Goal: Task Accomplishment & Management: Manage account settings

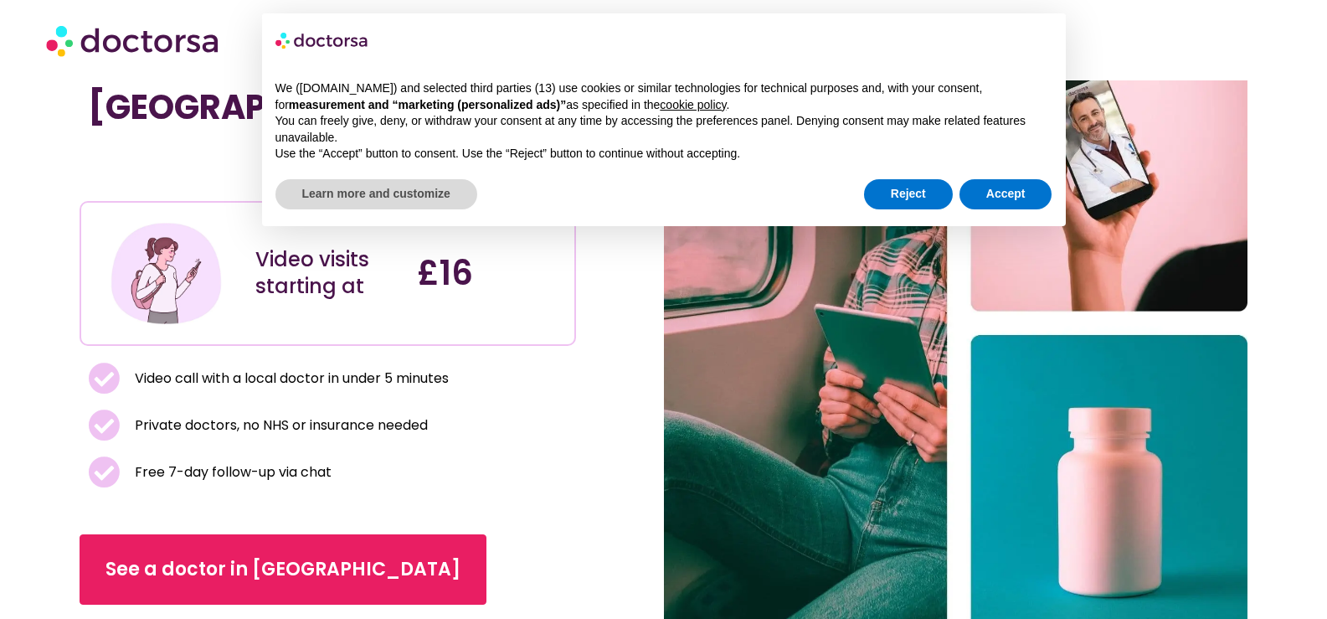
scroll to position [84, 0]
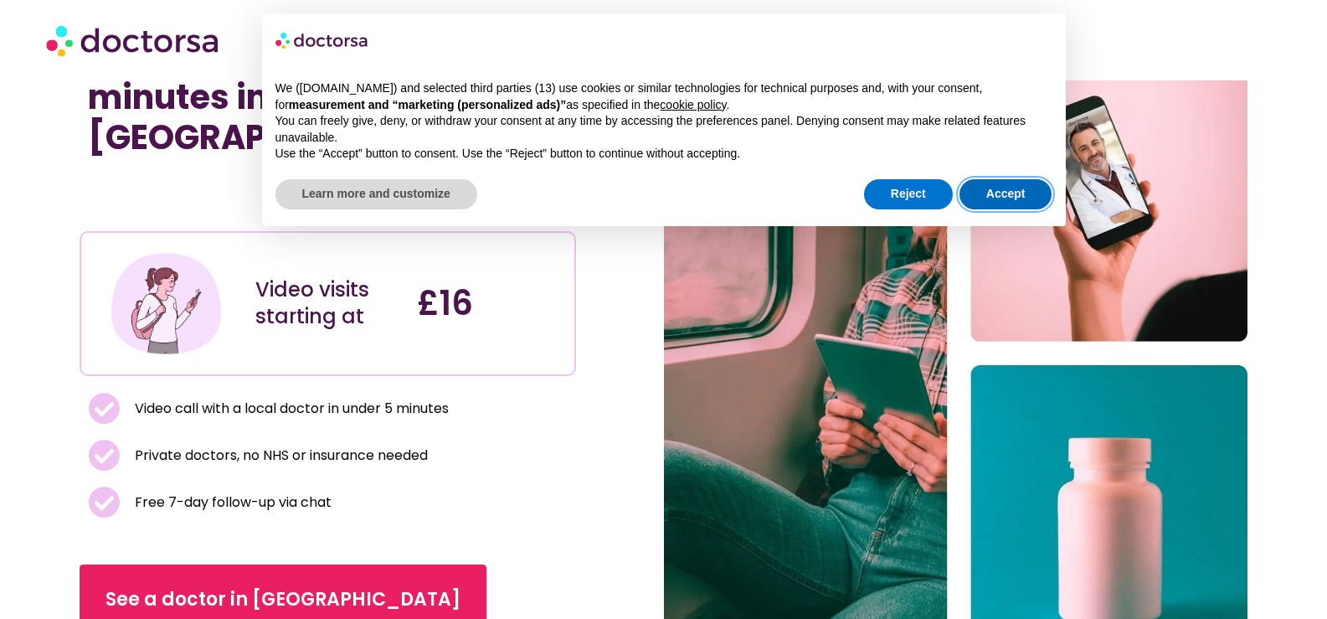
click at [1025, 192] on button "Accept" at bounding box center [1005, 194] width 93 height 30
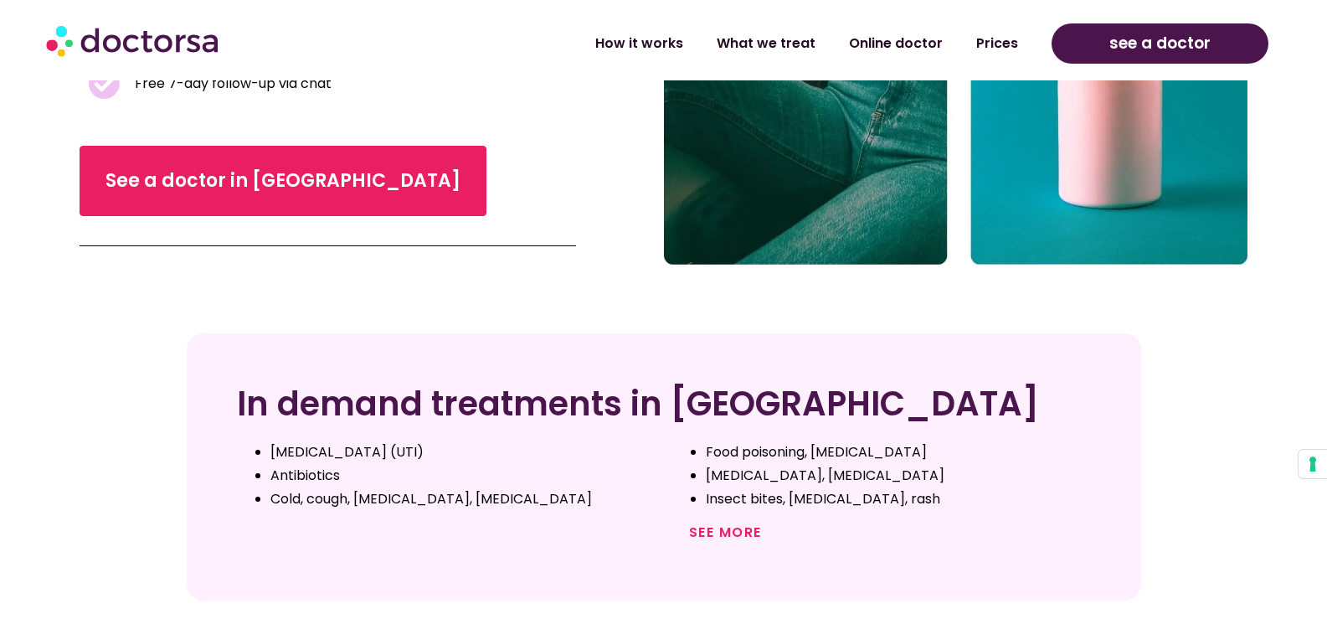
scroll to position [0, 0]
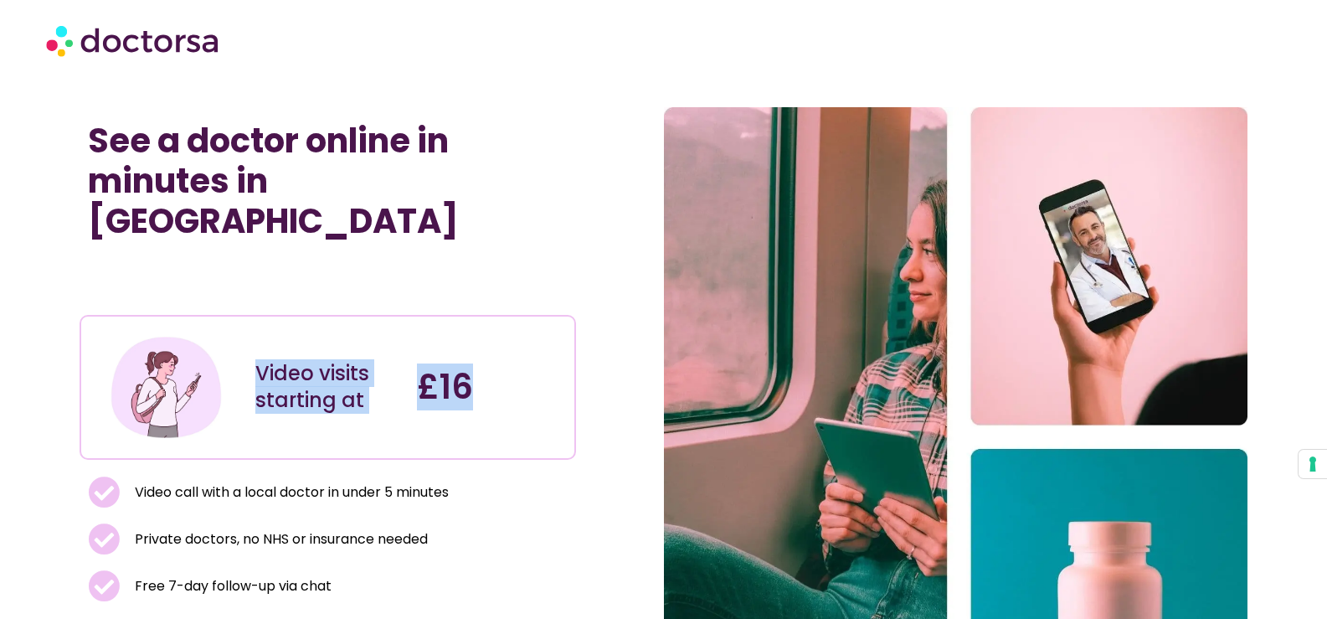
drag, startPoint x: 505, startPoint y: 364, endPoint x: 229, endPoint y: 356, distance: 276.4
click at [229, 356] on div "Video visits starting at £16" at bounding box center [327, 387] width 485 height 132
click at [559, 414] on div "£16" at bounding box center [490, 387] width 162 height 132
click at [208, 43] on img at bounding box center [134, 40] width 176 height 50
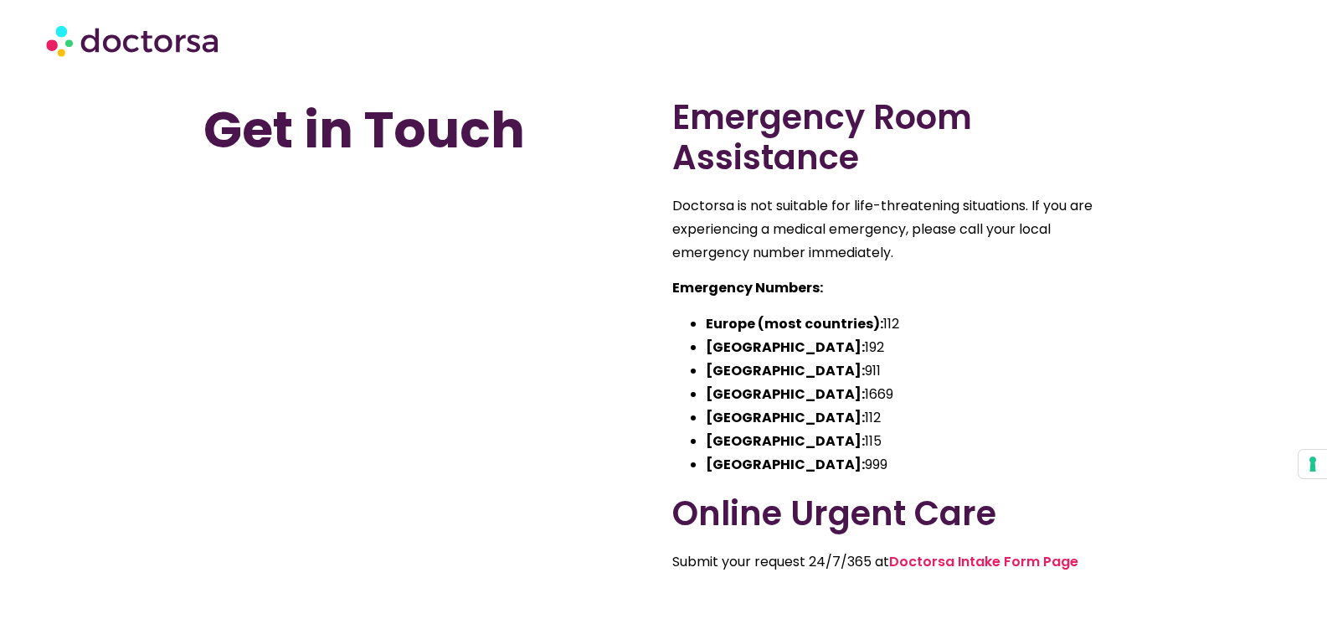
click at [815, 127] on h2 "Emergency Room Assistance" at bounding box center [898, 137] width 452 height 80
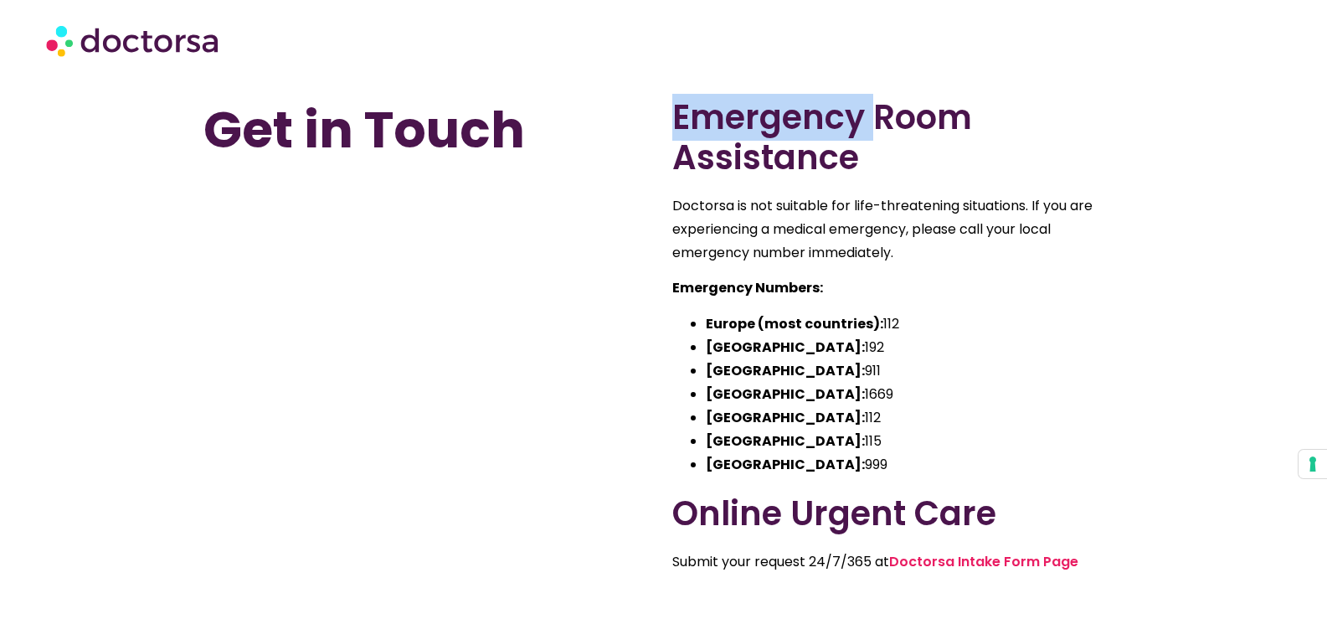
click at [815, 127] on h2 "Emergency Room Assistance" at bounding box center [898, 137] width 452 height 80
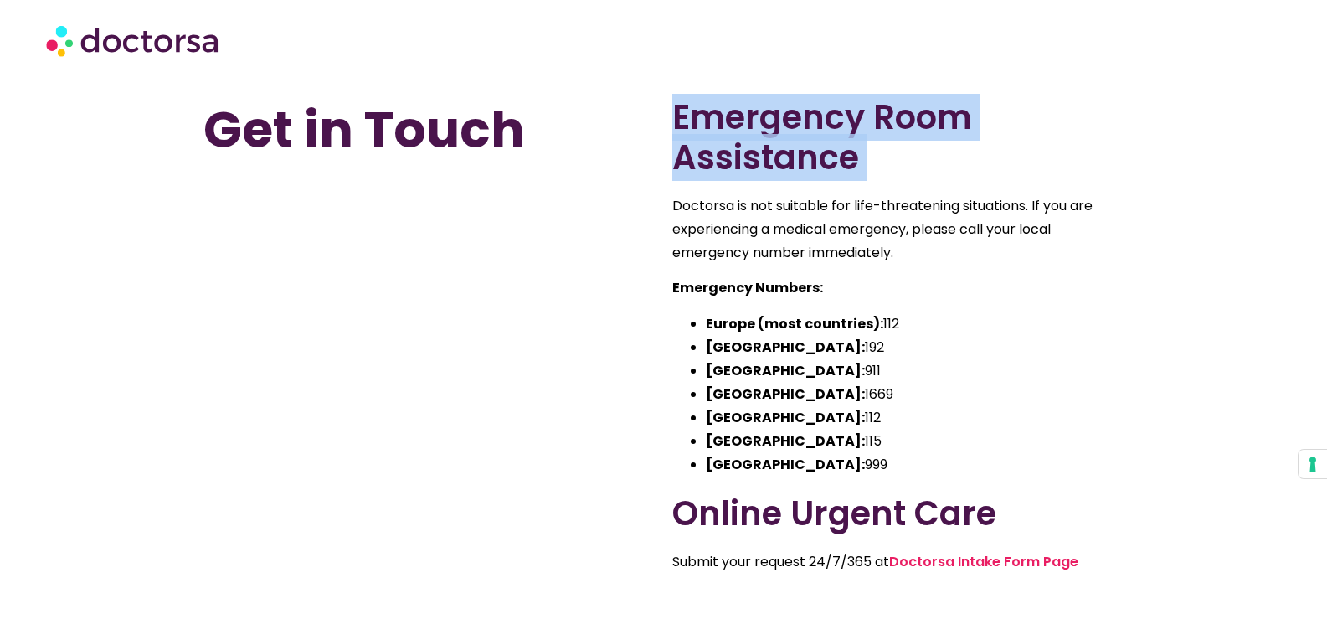
click at [815, 127] on h2 "Emergency Room Assistance" at bounding box center [898, 137] width 452 height 80
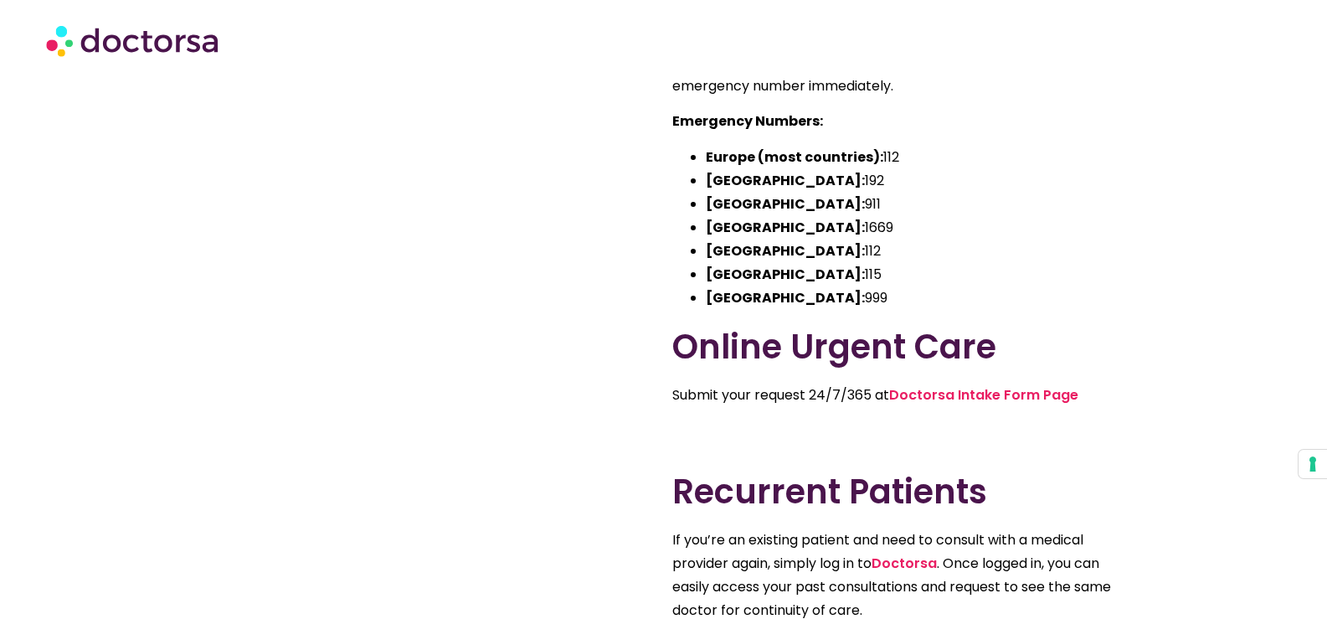
scroll to position [167, 0]
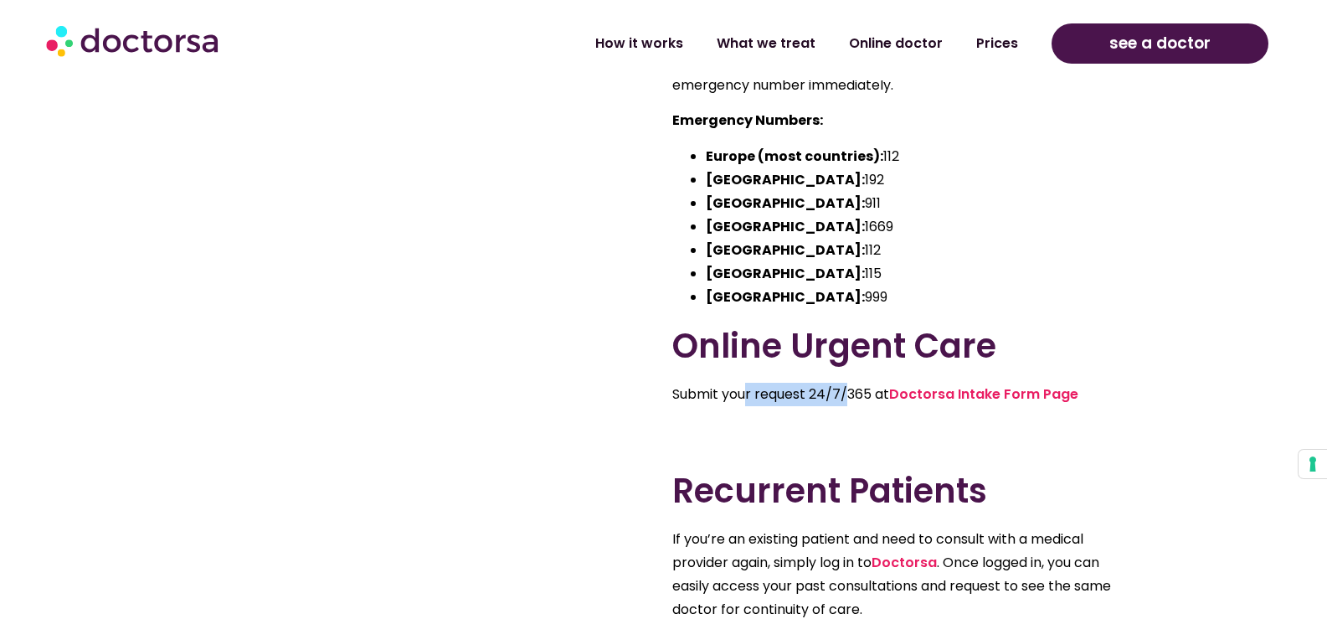
drag, startPoint x: 743, startPoint y: 397, endPoint x: 846, endPoint y: 394, distance: 102.2
click at [846, 394] on p "Submit your request 24/7/365 at Doctorsa Intake Form Page" at bounding box center [898, 394] width 452 height 23
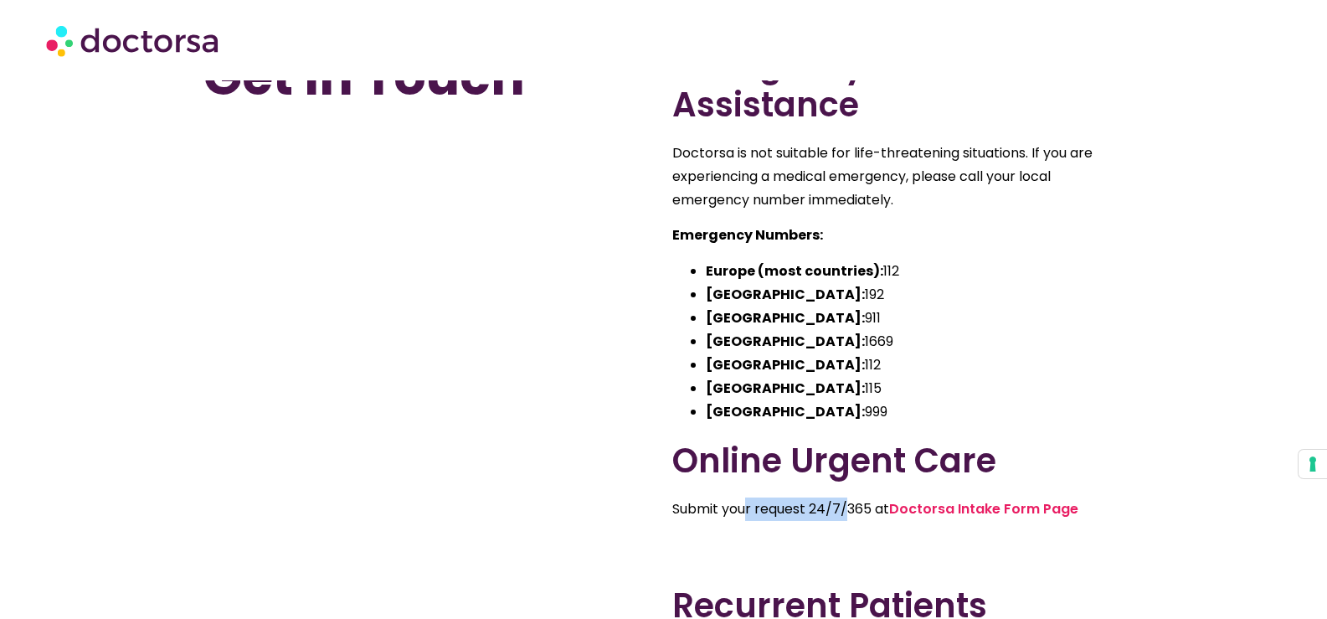
scroll to position [335, 0]
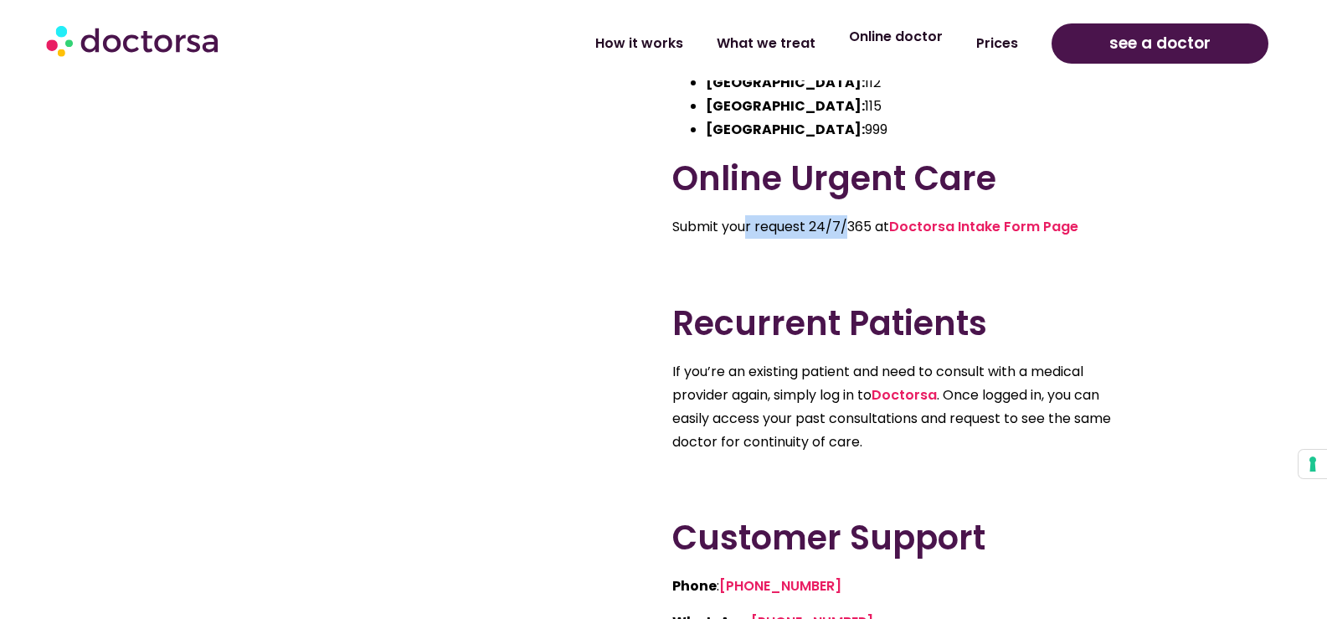
click at [901, 39] on link "Online doctor" at bounding box center [895, 37] width 127 height 39
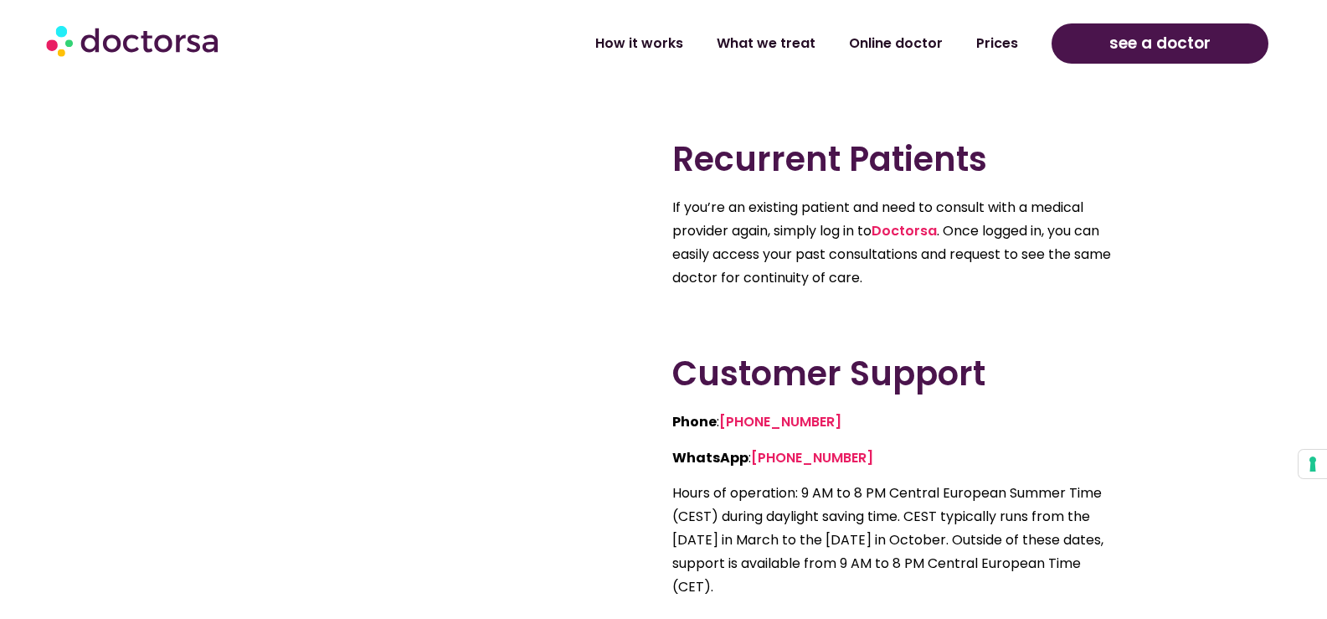
scroll to position [502, 0]
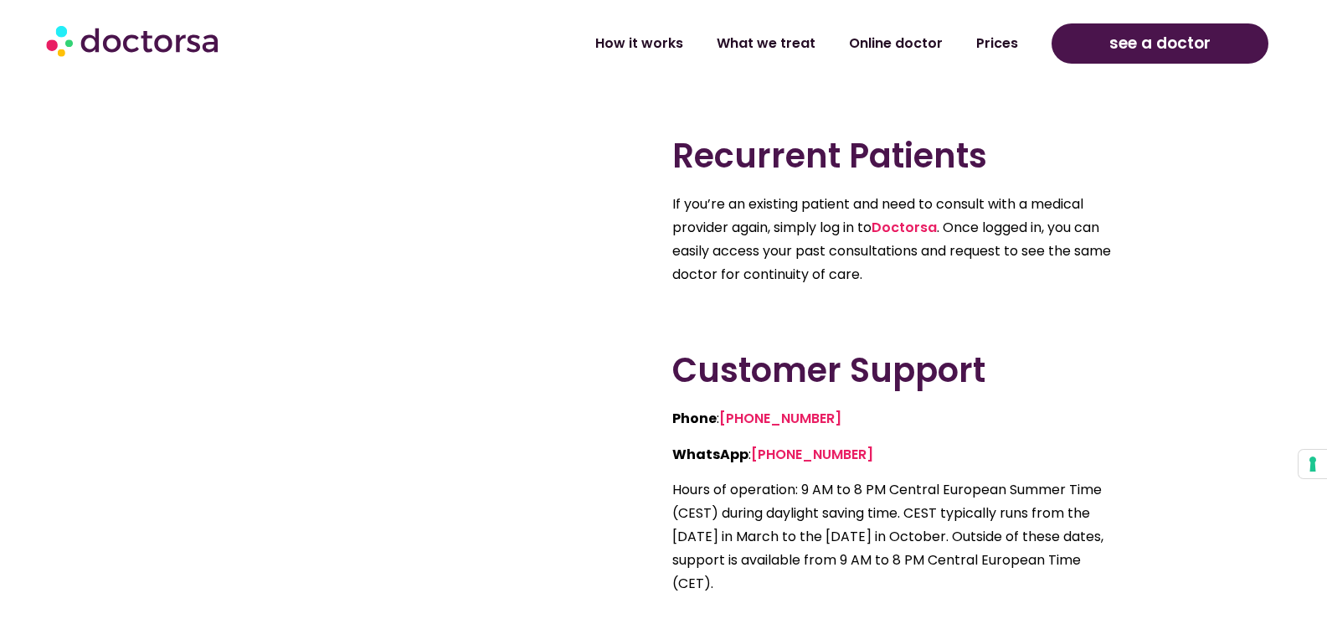
click at [913, 489] on p "Hours of operation: 9 AM to 8 PM Central European Summer Time (CEST) during day…" at bounding box center [898, 536] width 452 height 117
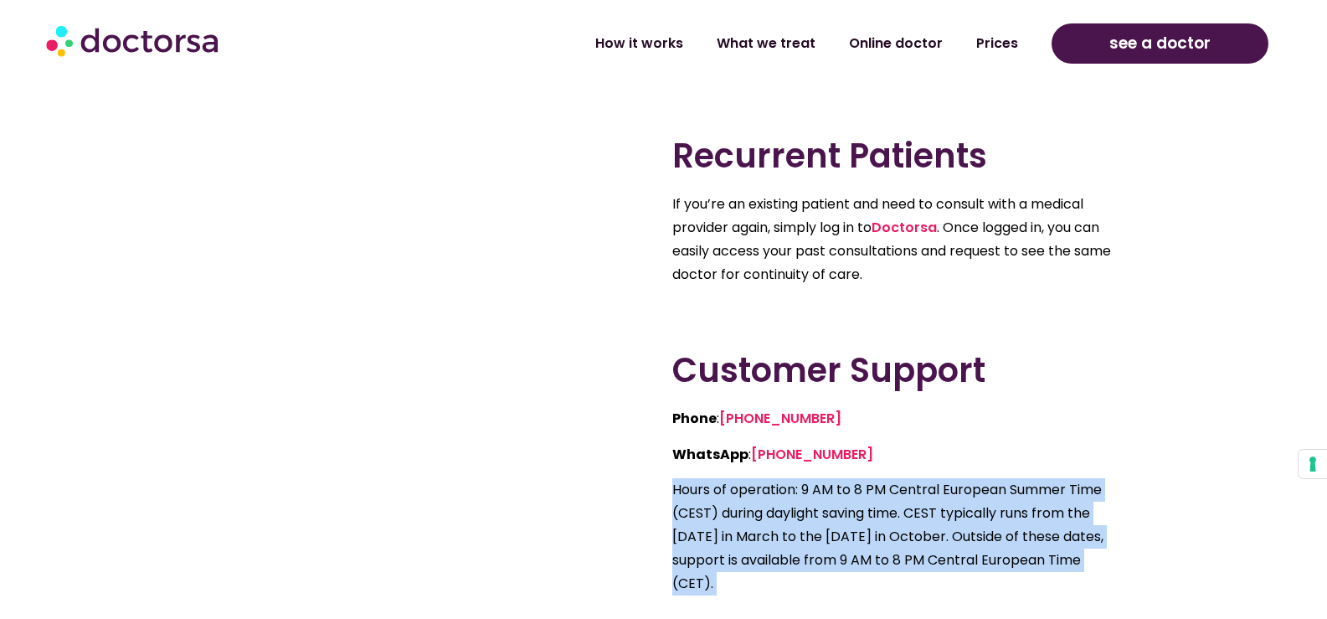
click at [913, 489] on p "Hours of operation: 9 AM to 8 PM Central European Summer Time (CEST) during day…" at bounding box center [898, 536] width 452 height 117
click at [1309, 462] on button "Your consent preferences for tracking technologies" at bounding box center [1313, 464] width 28 height 28
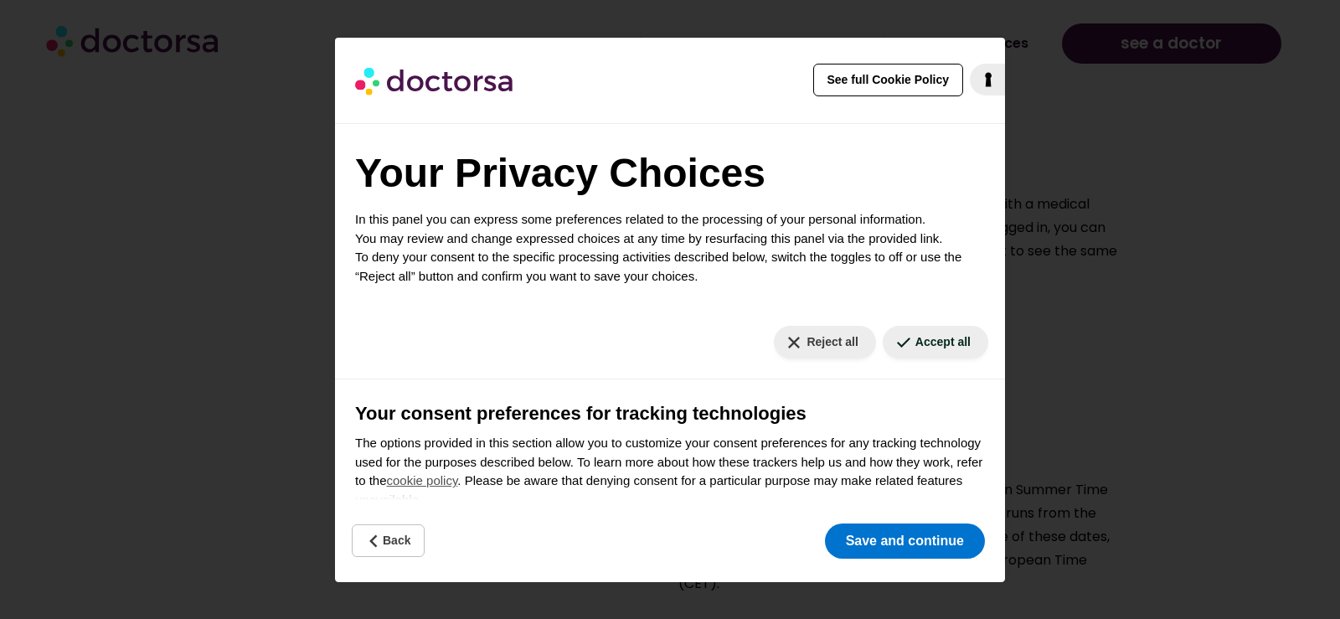
click at [1172, 450] on div "See full Cookie Policy Cookie Policy Your Privacy Choices In this panel you can…" at bounding box center [670, 309] width 1340 height 619
click at [891, 543] on button "Save and continue" at bounding box center [905, 540] width 160 height 35
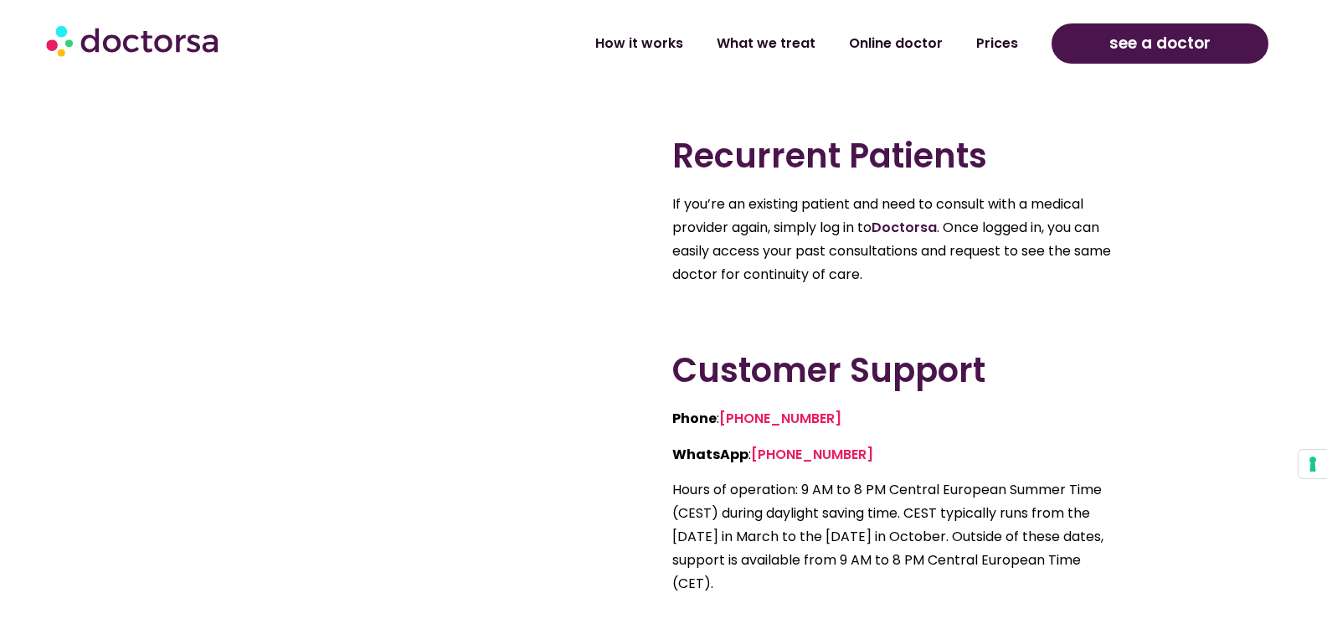
click at [905, 218] on link "Doctorsa" at bounding box center [904, 227] width 65 height 19
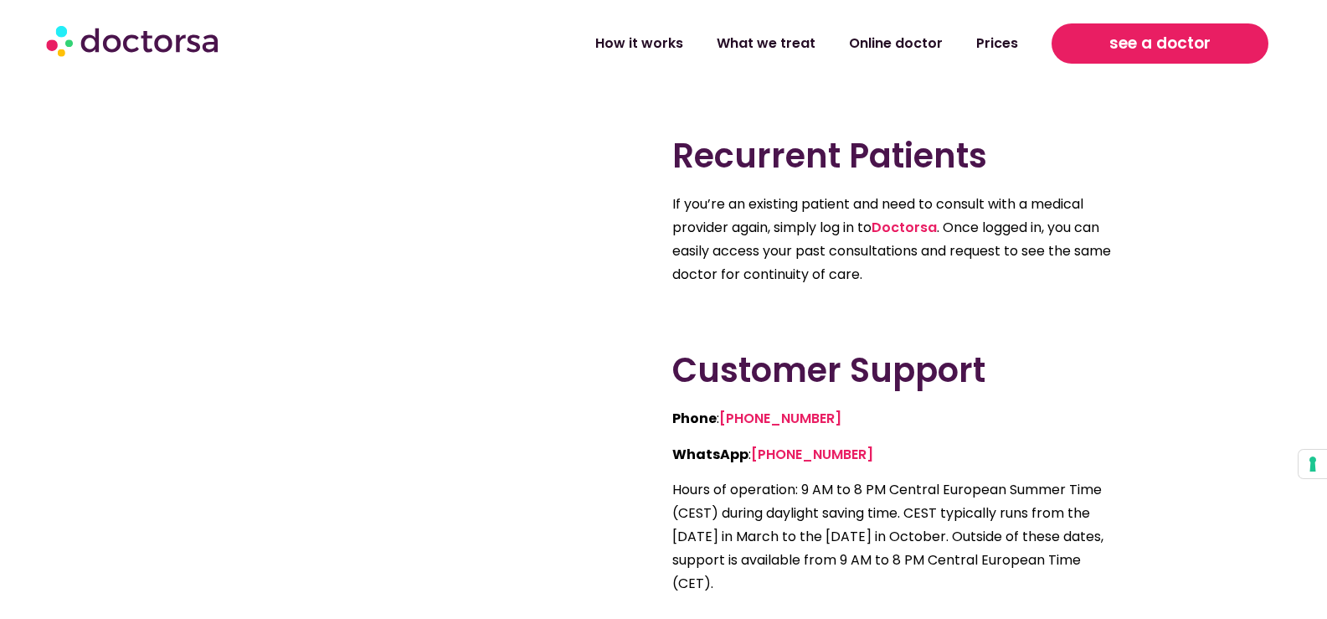
click at [1140, 46] on span "see a doctor" at bounding box center [1159, 43] width 101 height 27
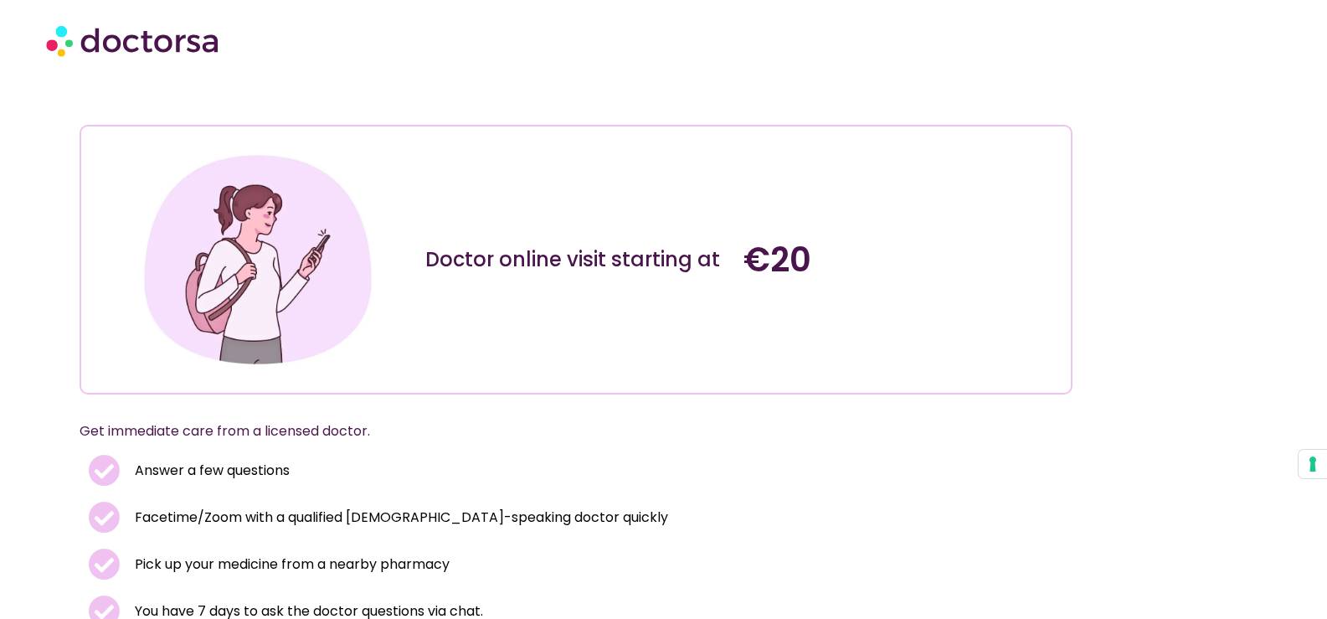
scroll to position [84, 0]
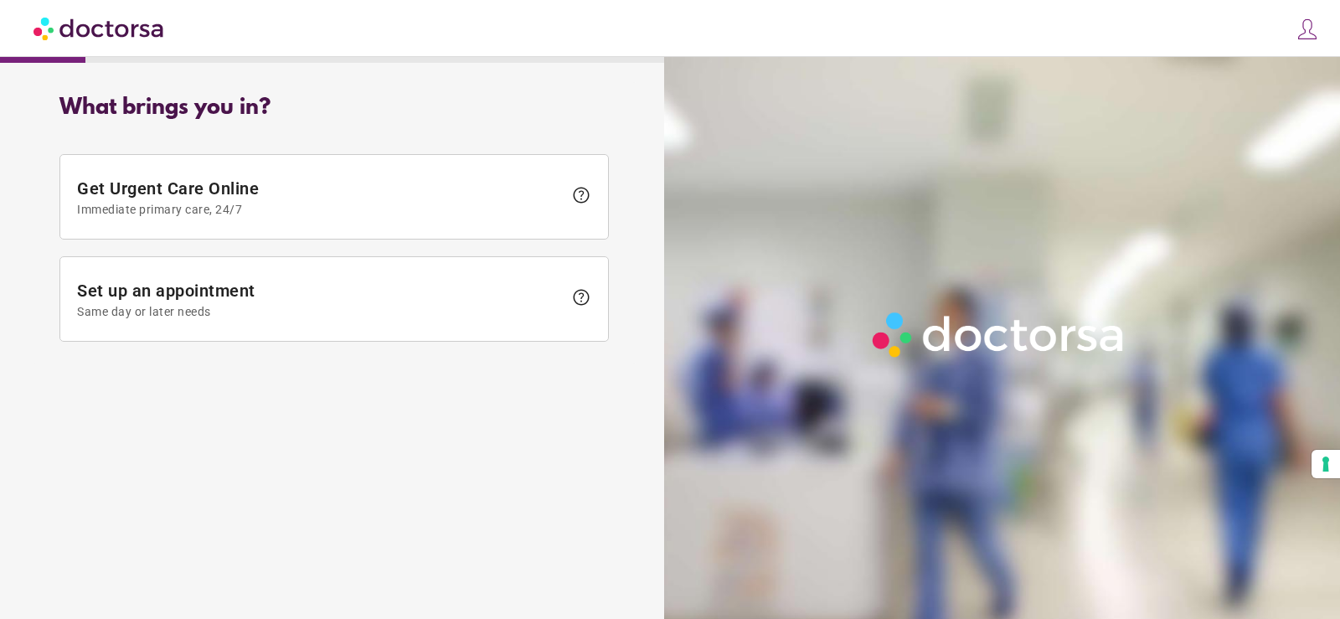
click at [1309, 20] on img at bounding box center [1306, 29] width 23 height 23
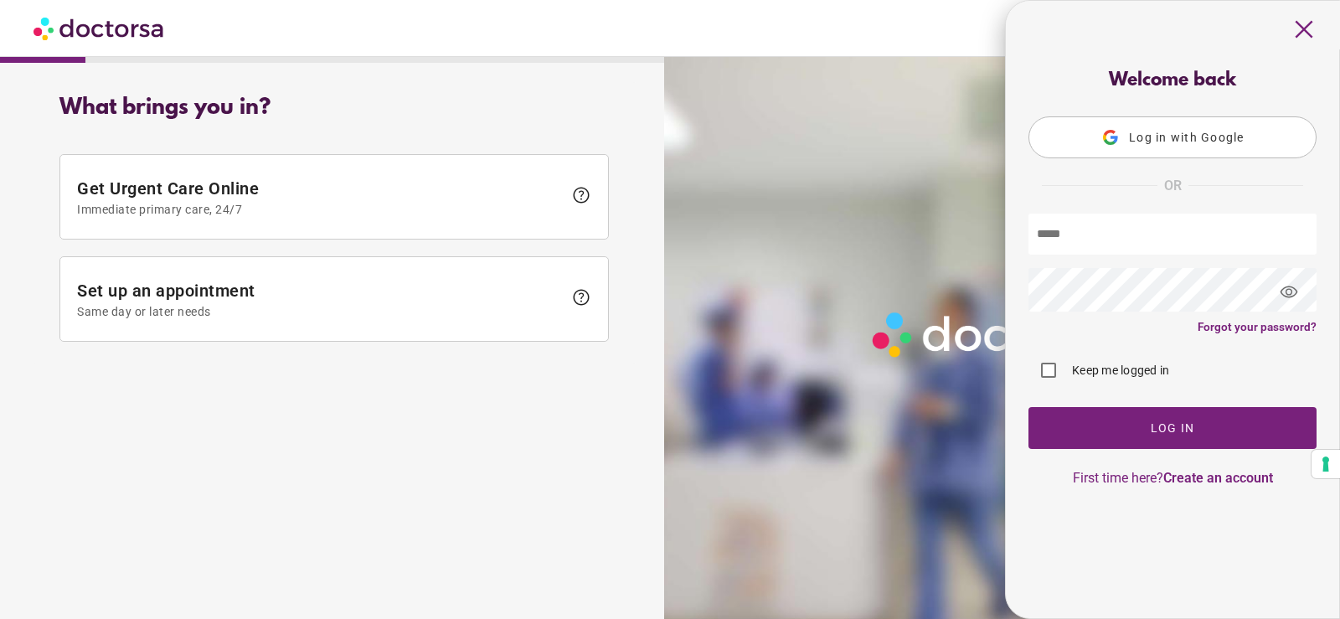
click at [1129, 253] on input "text" at bounding box center [1172, 233] width 288 height 41
click at [1078, 511] on div "Welcome back Log in with Google OR visibility Forgot your password? Log In" at bounding box center [1172, 273] width 333 height 519
click at [1141, 265] on form "visibility Forgot your password? Keep me logged in Log In" at bounding box center [1172, 330] width 288 height 235
click at [1139, 238] on input "text" at bounding box center [1172, 233] width 288 height 41
type input "**********"
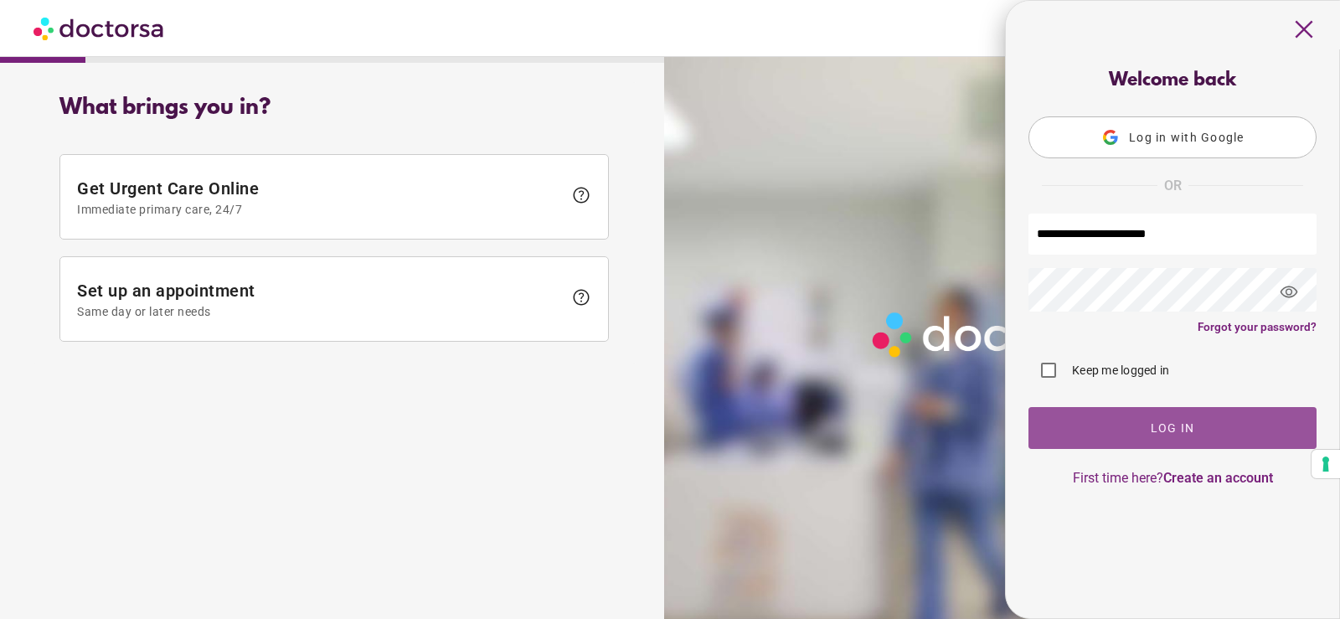
click at [1140, 427] on span "button" at bounding box center [1172, 428] width 288 height 42
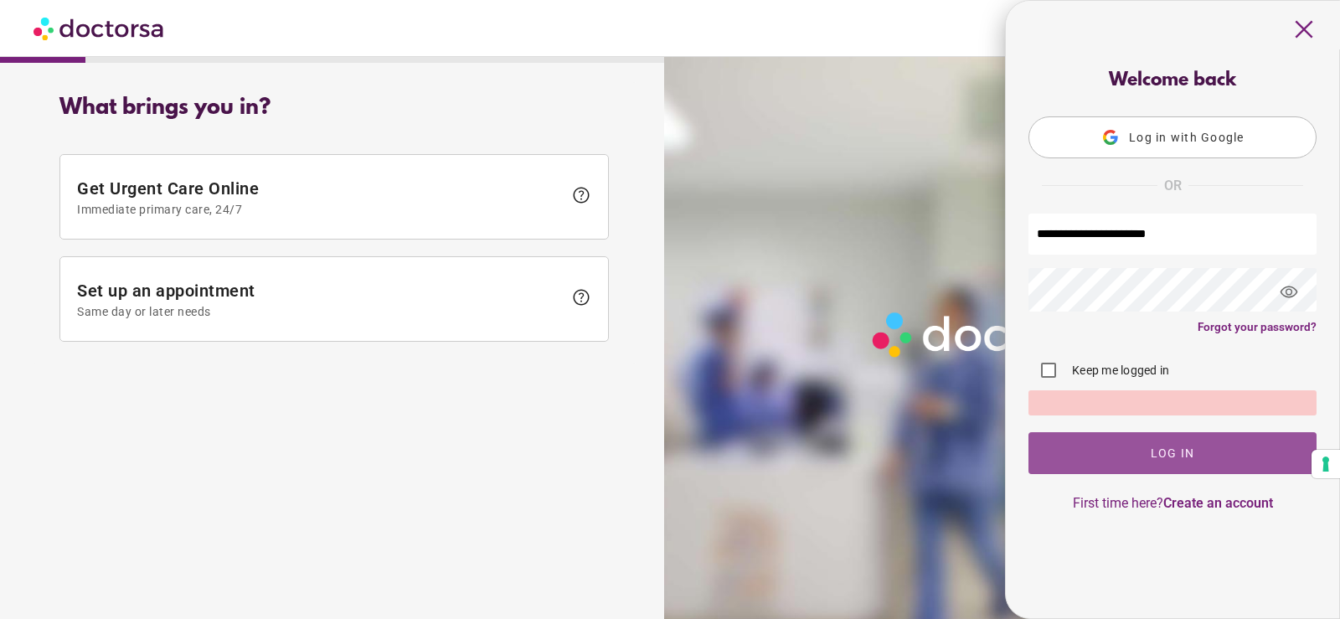
click at [1114, 450] on span "button" at bounding box center [1172, 453] width 288 height 42
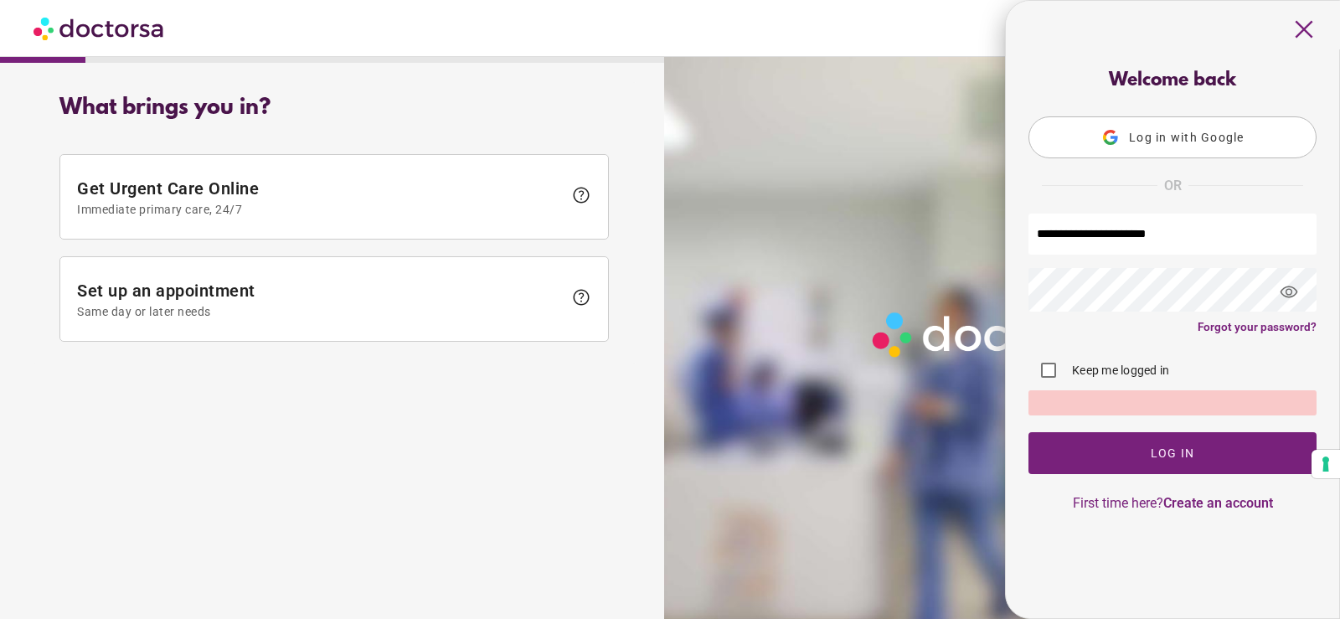
click at [1109, 397] on div at bounding box center [1172, 402] width 288 height 25
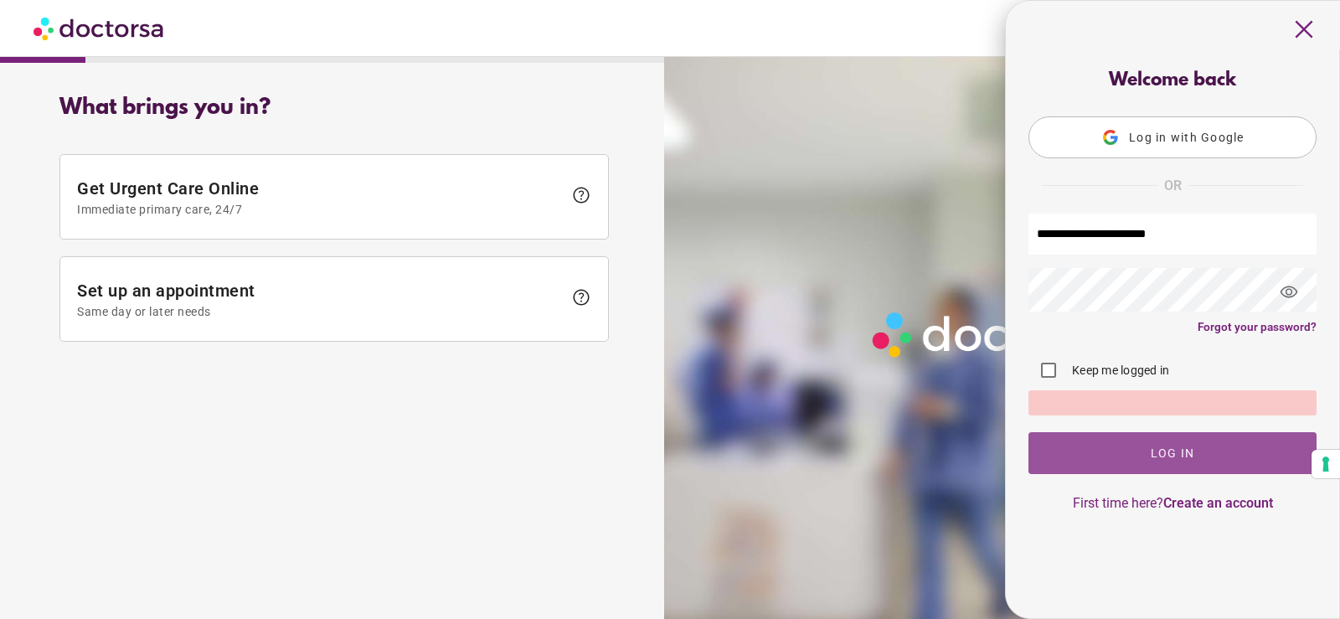
click at [1127, 452] on span "button" at bounding box center [1172, 453] width 288 height 42
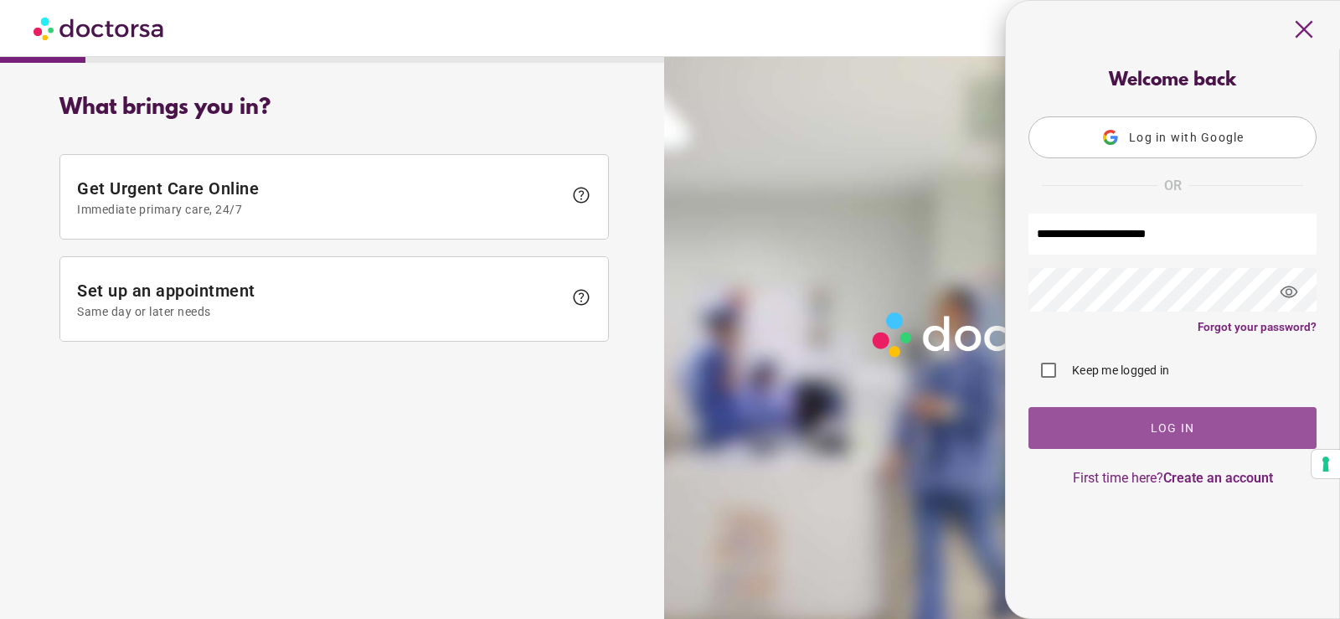
click at [1127, 449] on span "button" at bounding box center [1172, 428] width 288 height 42
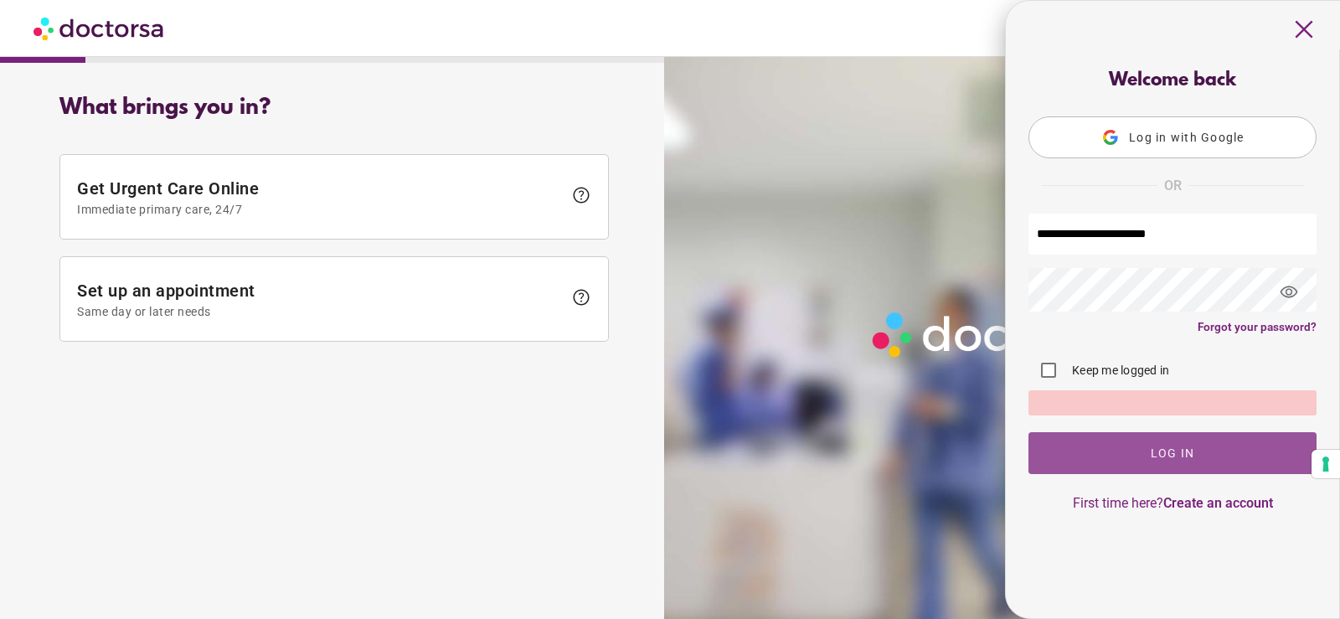
click at [1127, 452] on span "button" at bounding box center [1172, 453] width 288 height 42
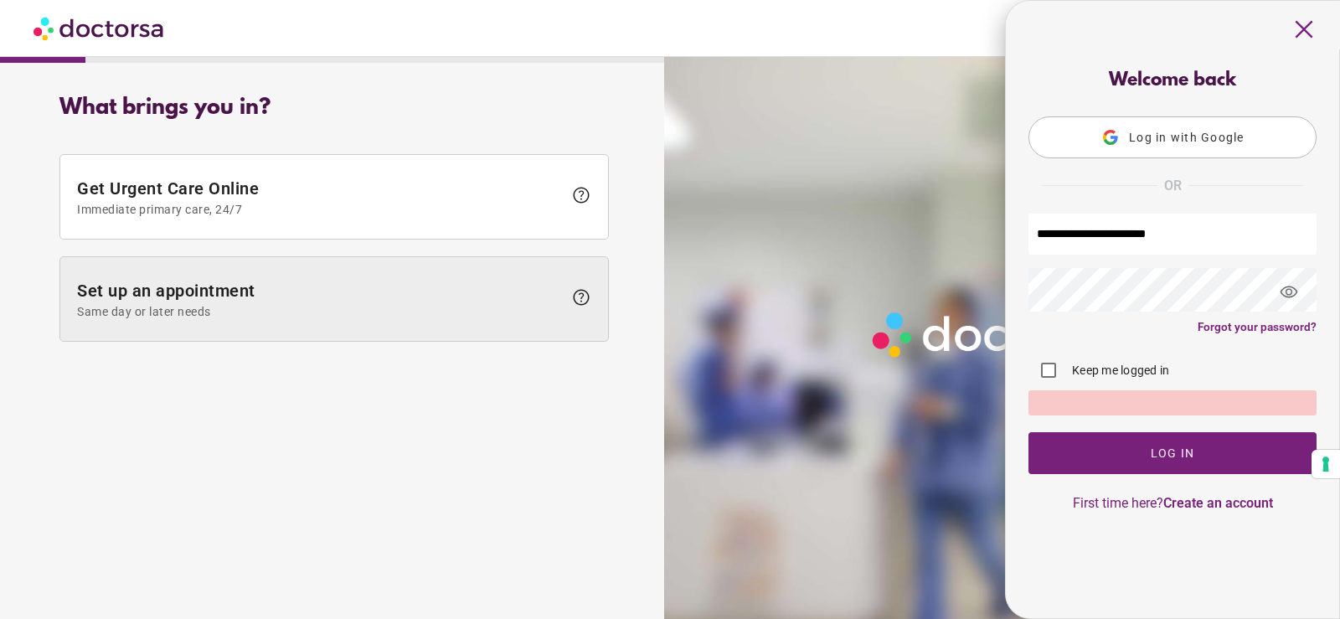
click at [544, 278] on div "close Log in Make a request Your appointments Your profile Welcome back Log in …" at bounding box center [670, 290] width 1340 height 580
